Goal: Complete application form

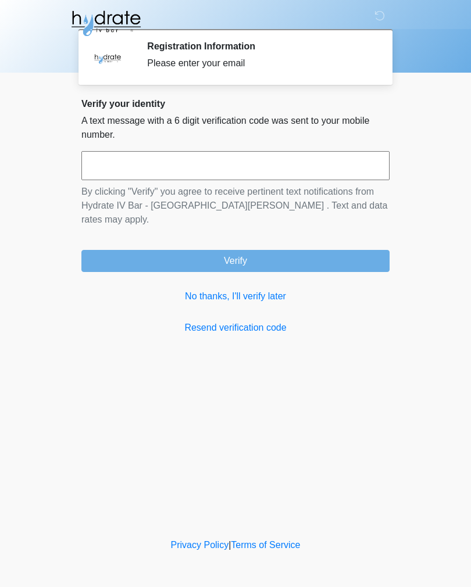
click at [361, 164] on input "text" at bounding box center [235, 165] width 308 height 29
type input "******"
click at [353, 250] on button "Verify" at bounding box center [235, 261] width 308 height 22
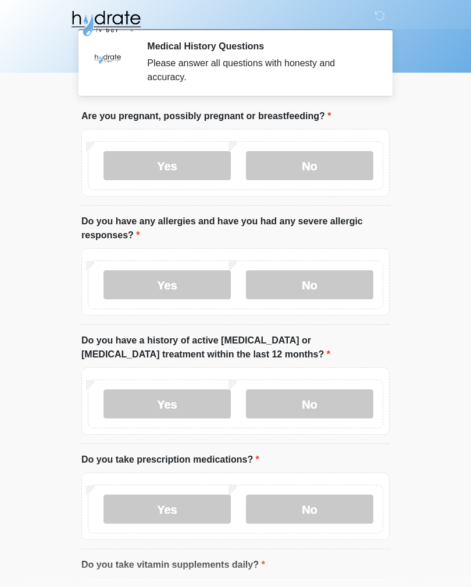
click at [338, 171] on label "No" at bounding box center [309, 165] width 127 height 29
click at [197, 280] on label "Yes" at bounding box center [167, 284] width 127 height 29
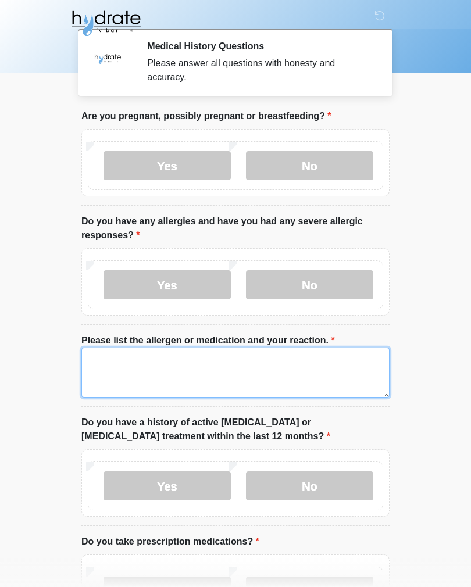
click at [292, 372] on textarea "Please list the allergen or medication and your reaction." at bounding box center [235, 373] width 308 height 50
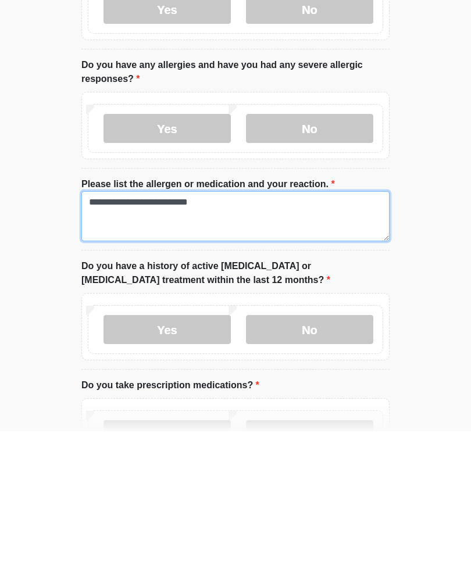
type textarea "**********"
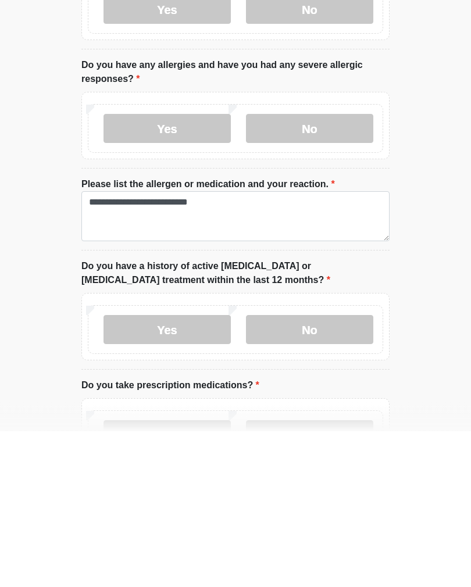
click at [331, 472] on label "No" at bounding box center [309, 486] width 127 height 29
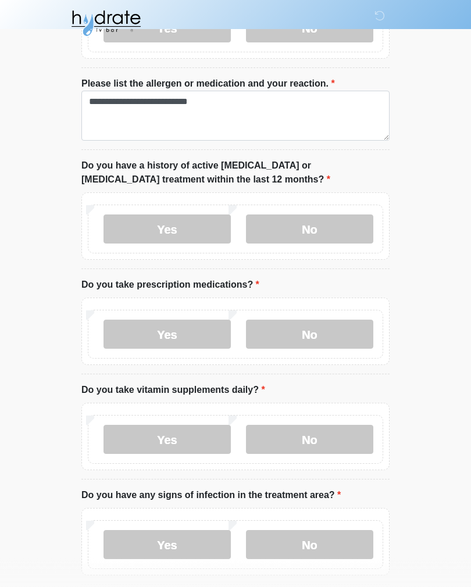
click at [166, 330] on label "Yes" at bounding box center [167, 334] width 127 height 29
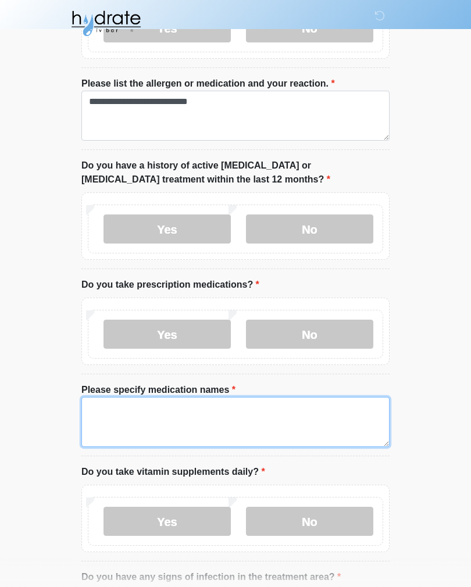
click at [241, 420] on textarea "Please specify medication names" at bounding box center [235, 422] width 308 height 50
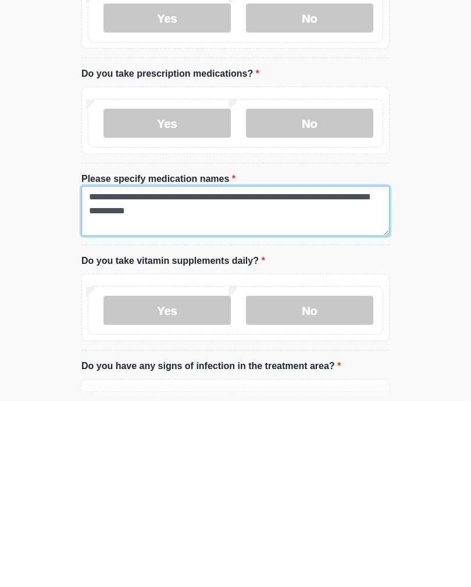
type textarea "**********"
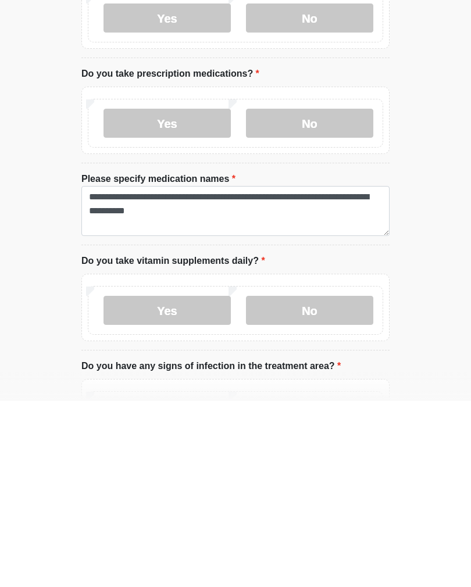
click at [178, 482] on label "Yes" at bounding box center [167, 496] width 127 height 29
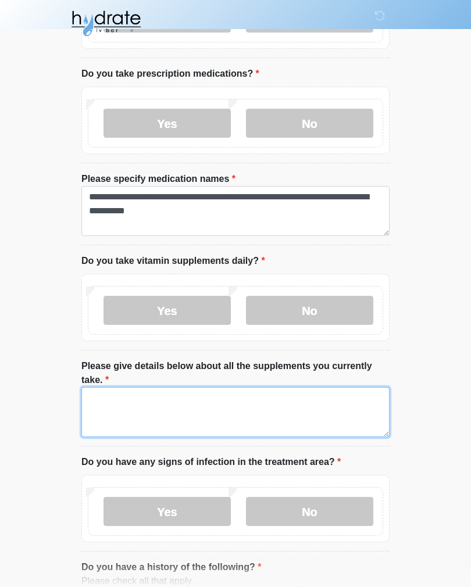
click at [336, 411] on textarea "Please give details below about all the supplements you currently take." at bounding box center [235, 412] width 308 height 50
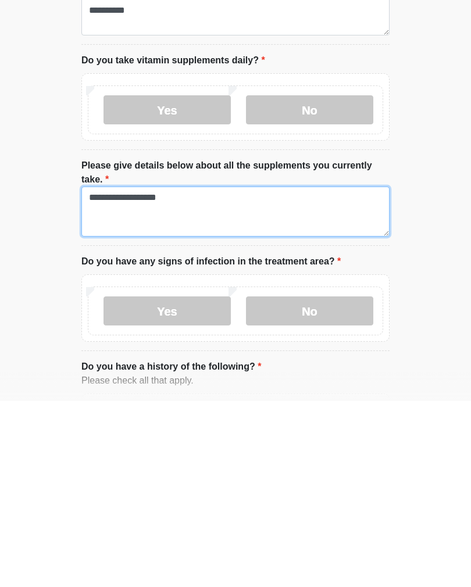
type textarea "**********"
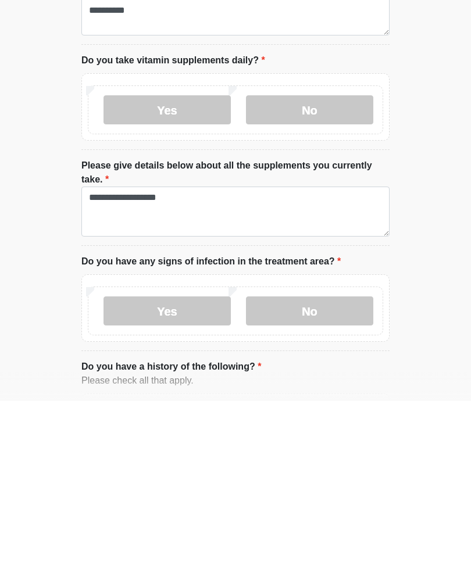
click at [321, 483] on label "No" at bounding box center [309, 497] width 127 height 29
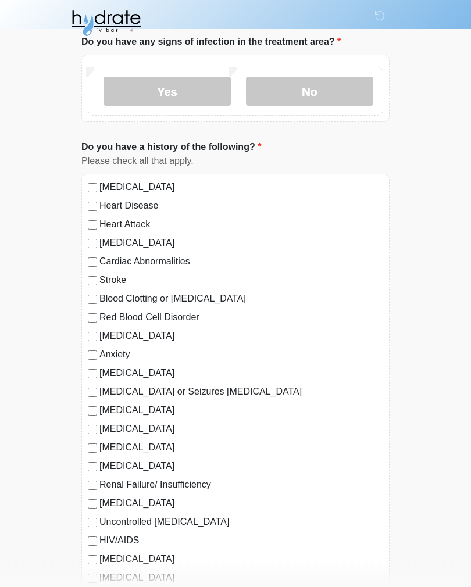
scroll to position [895, 0]
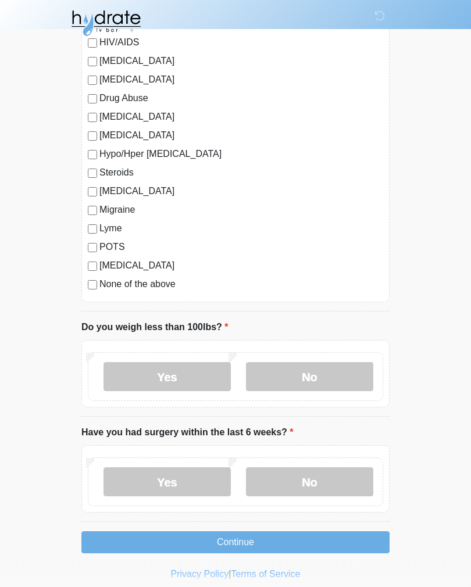
click at [346, 376] on label "No" at bounding box center [309, 377] width 127 height 29
click at [338, 487] on label "No" at bounding box center [309, 482] width 127 height 29
click at [327, 536] on button "Continue" at bounding box center [235, 543] width 308 height 22
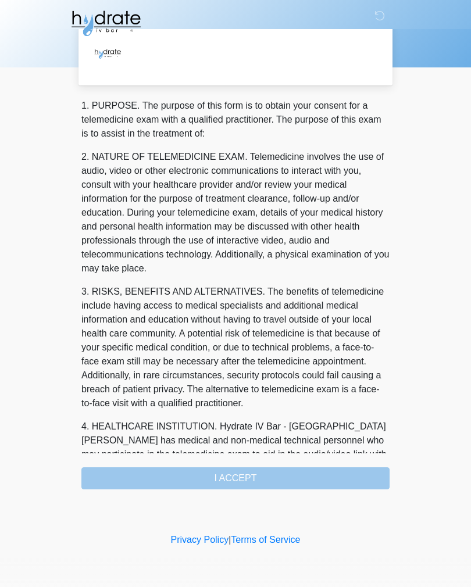
scroll to position [0, 0]
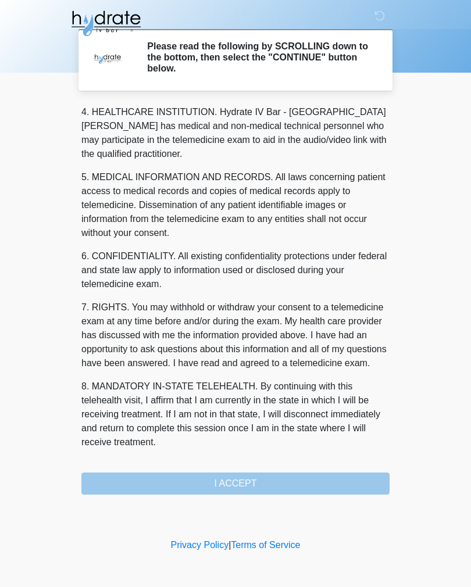
click at [292, 492] on div "1. PURPOSE. The purpose of this form is to obtain your consent for a telemedici…" at bounding box center [235, 299] width 308 height 391
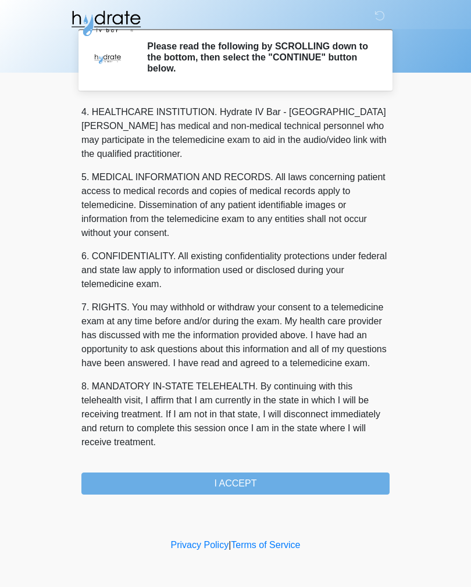
click at [306, 488] on button "I ACCEPT" at bounding box center [235, 484] width 308 height 22
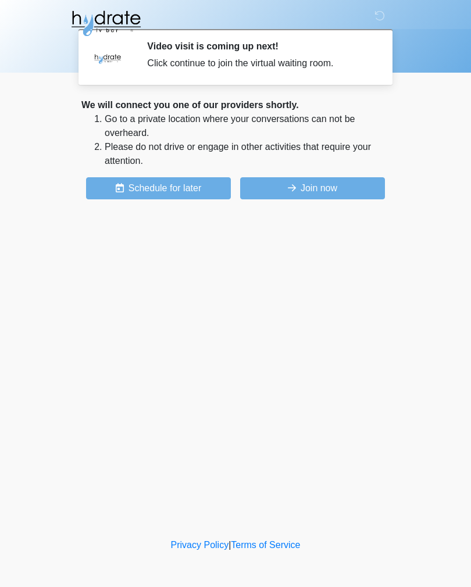
click at [344, 192] on button "Join now" at bounding box center [312, 188] width 145 height 22
